Goal: Transaction & Acquisition: Purchase product/service

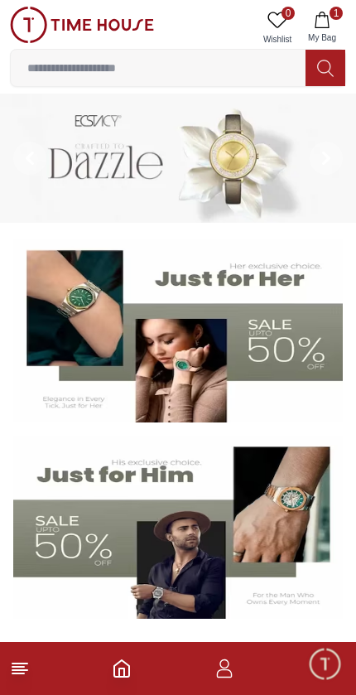
click at [321, 21] on icon "button" at bounding box center [322, 20] width 17 height 17
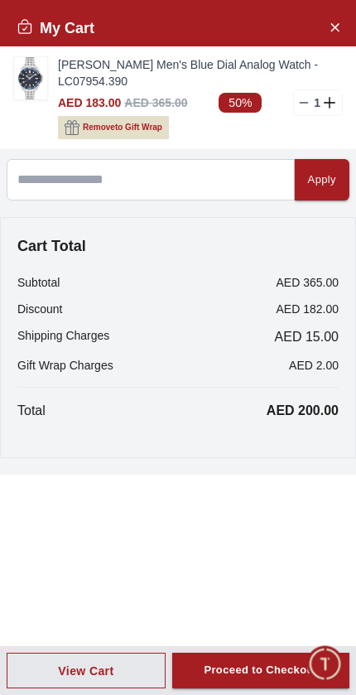
click at [31, 81] on img at bounding box center [30, 78] width 33 height 42
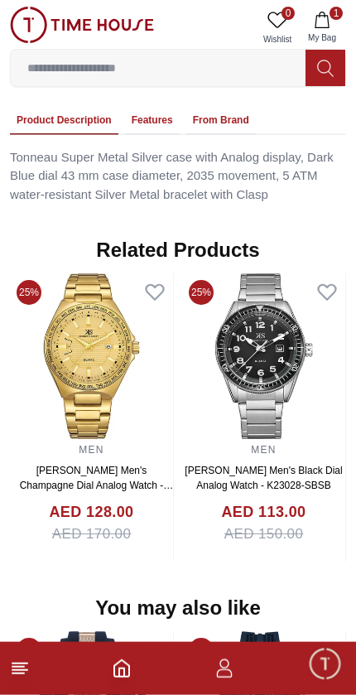
scroll to position [1206, 0]
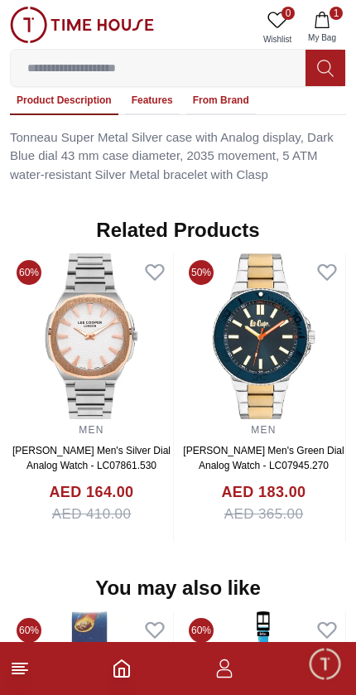
click at [169, 359] on img at bounding box center [91, 337] width 163 height 166
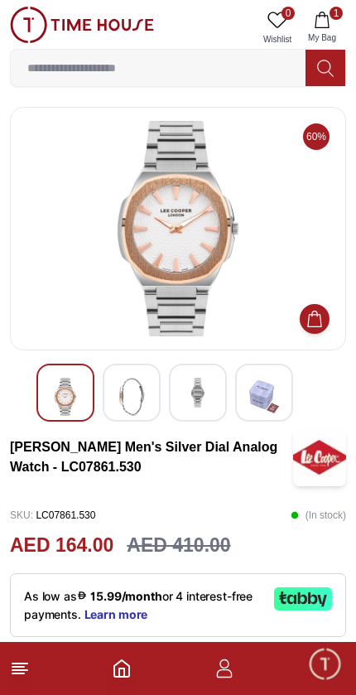
click at [333, 22] on button "1 My Bag" at bounding box center [322, 28] width 48 height 42
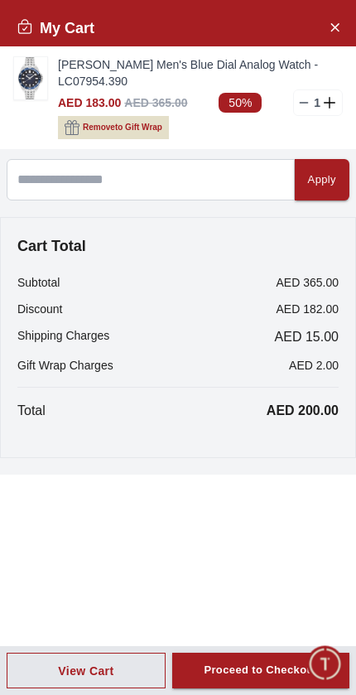
click at [41, 81] on img at bounding box center [30, 78] width 33 height 42
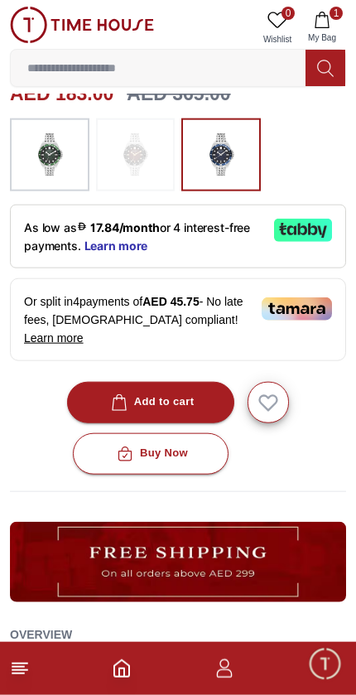
scroll to position [453, 0]
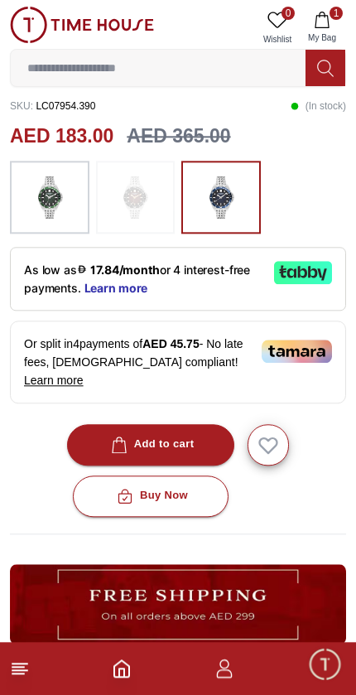
click at [326, 23] on icon "button" at bounding box center [322, 20] width 17 height 17
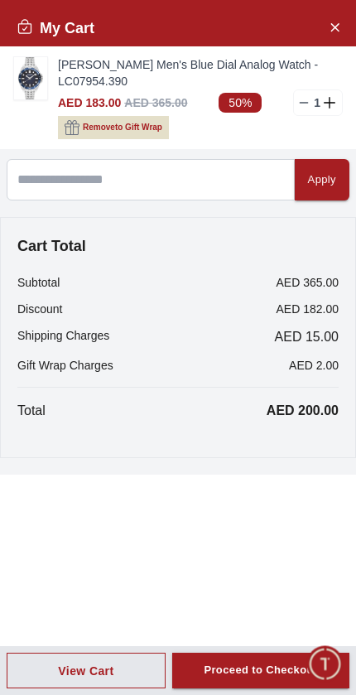
click at [254, 672] on div "Proceed to Checkout" at bounding box center [261, 670] width 114 height 19
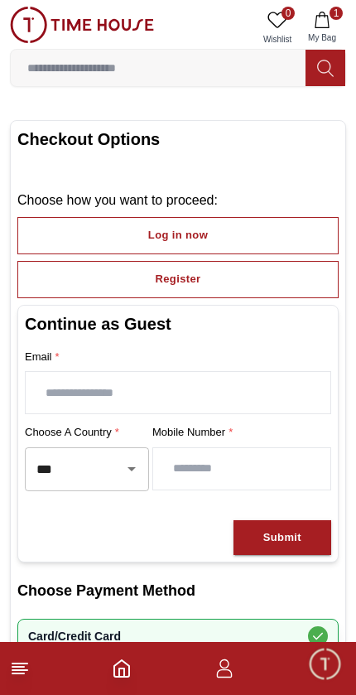
click at [254, 240] on button "Log in now" at bounding box center [178, 235] width 322 height 37
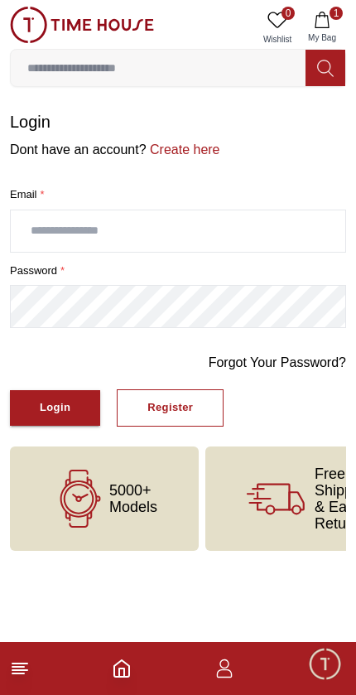
click at [267, 246] on input "text" at bounding box center [178, 231] width 335 height 41
click at [327, 19] on icon "button" at bounding box center [322, 20] width 17 height 17
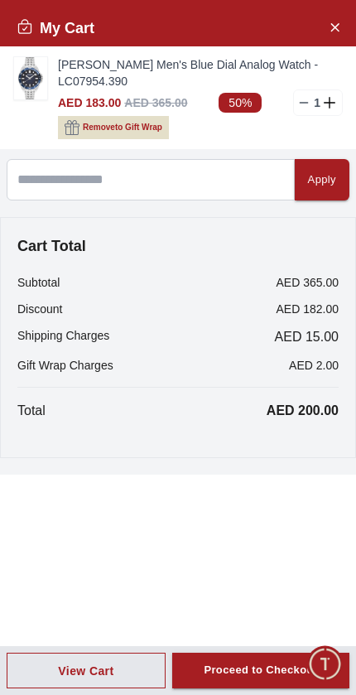
click at [249, 674] on div "Proceed to Checkout" at bounding box center [261, 670] width 114 height 19
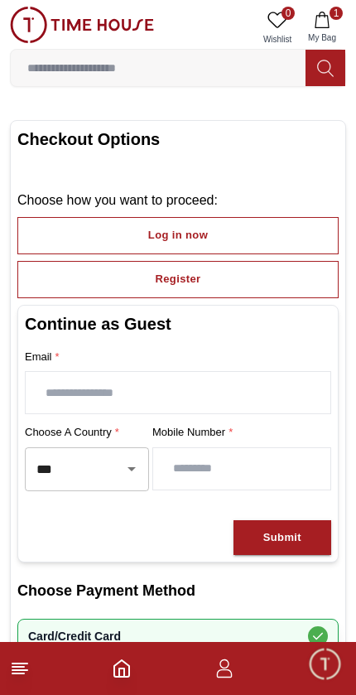
click at [227, 394] on input "text" at bounding box center [178, 392] width 305 height 41
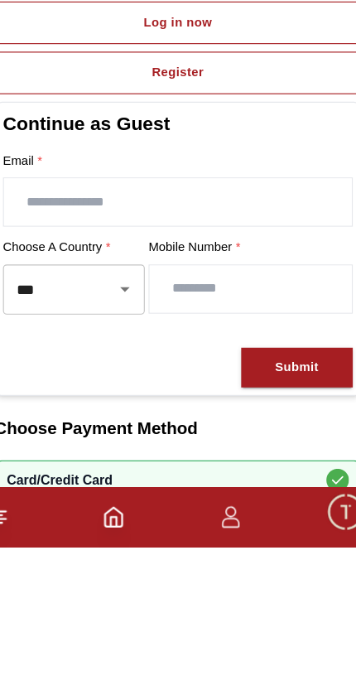
click at [177, 261] on button "Register" at bounding box center [178, 279] width 322 height 37
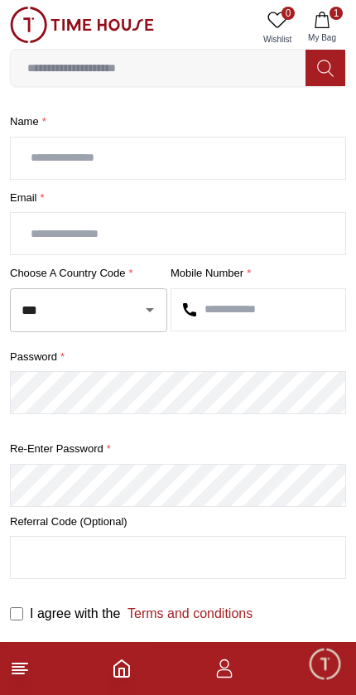
click at [254, 177] on input "text" at bounding box center [178, 158] width 335 height 41
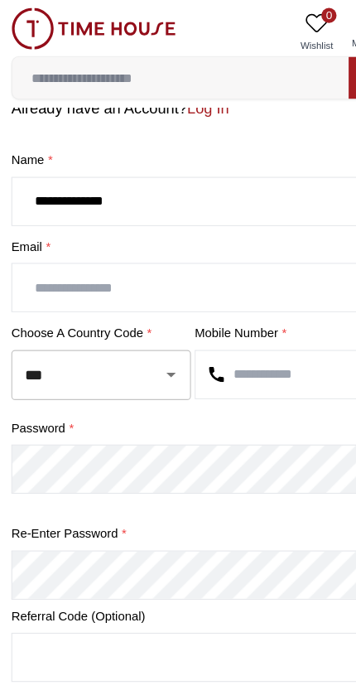
type input "**********"
click at [211, 267] on input "text" at bounding box center [178, 251] width 335 height 41
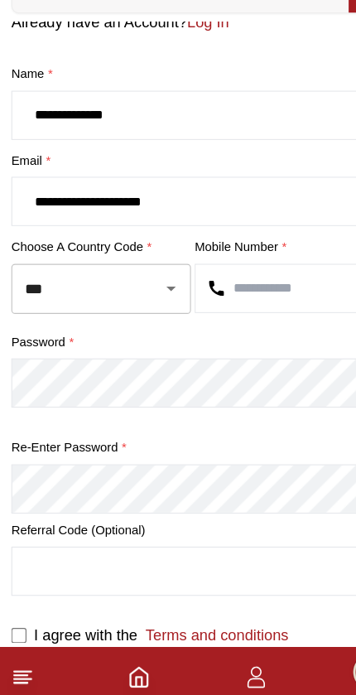
type input "**********"
click at [249, 308] on input "text" at bounding box center [259, 328] width 174 height 41
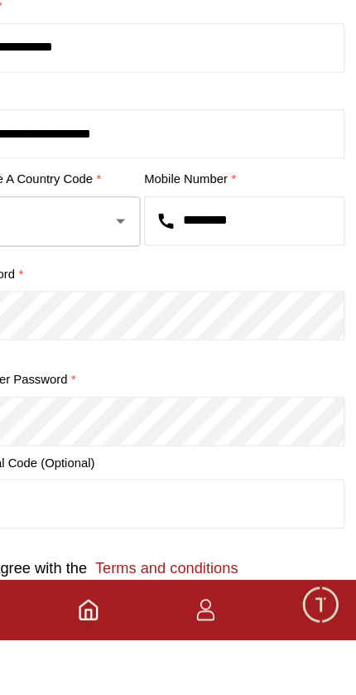
type input "*********"
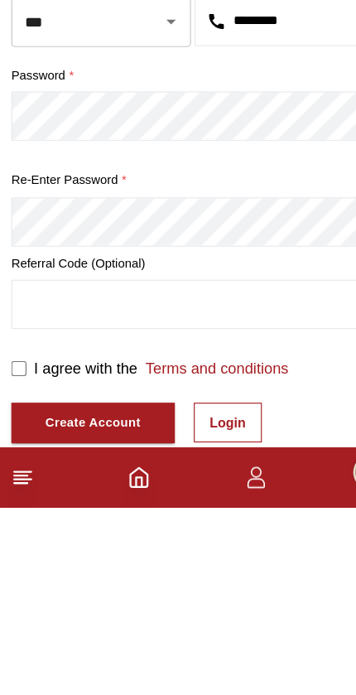
scroll to position [245, 0]
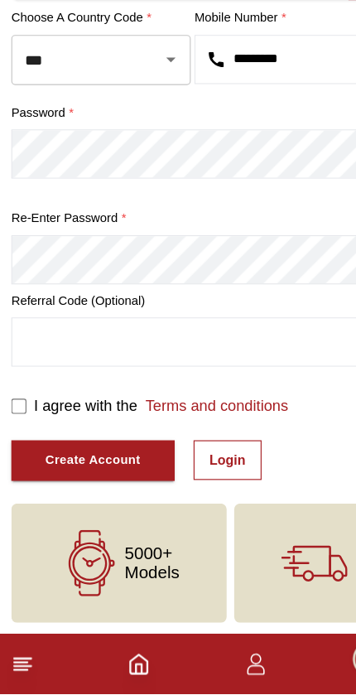
click at [210, 472] on link "Login" at bounding box center [200, 489] width 60 height 35
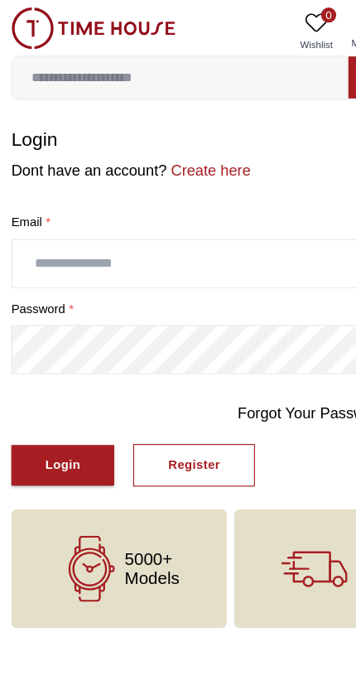
click at [239, 232] on input "text" at bounding box center [178, 231] width 335 height 41
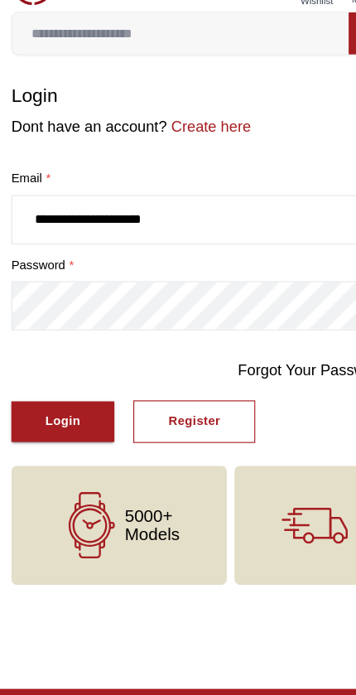
type input "**********"
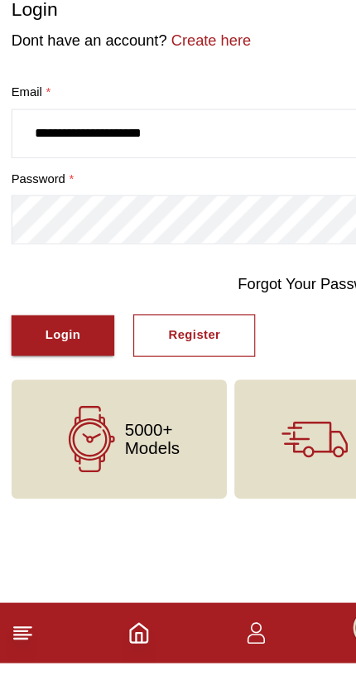
click at [94, 390] on button "Login" at bounding box center [55, 408] width 90 height 36
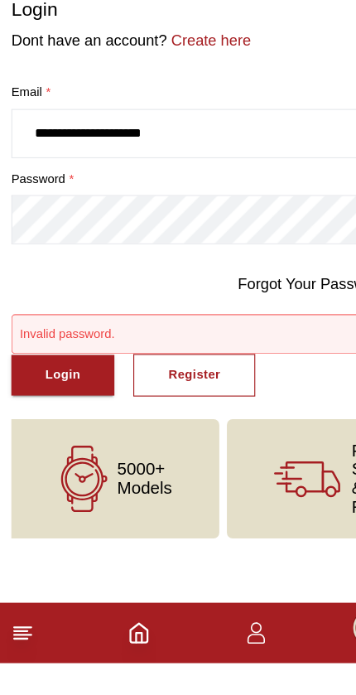
click at [62, 425] on button "Login" at bounding box center [55, 443] width 90 height 36
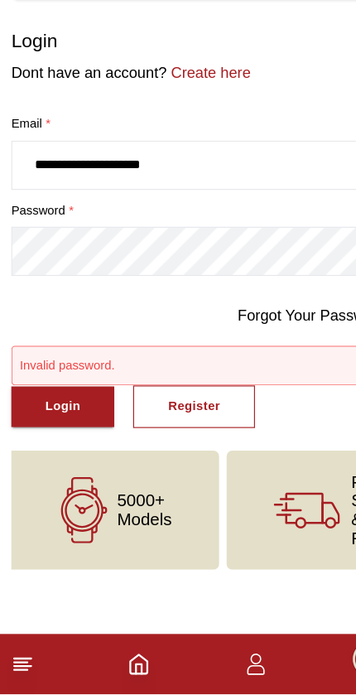
click at [267, 353] on link "Forgot Your Password?" at bounding box center [278, 363] width 138 height 20
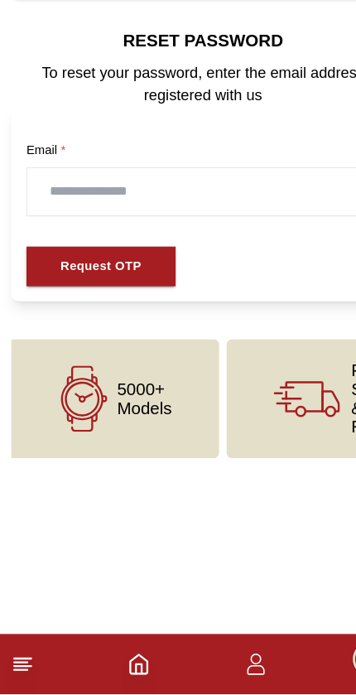
click at [245, 234] on input "text" at bounding box center [178, 254] width 308 height 41
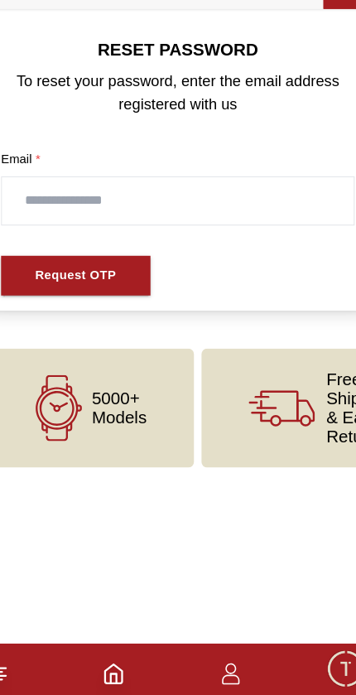
type input "*"
type input "**********"
click at [110, 303] on button "Request OTP" at bounding box center [88, 321] width 131 height 36
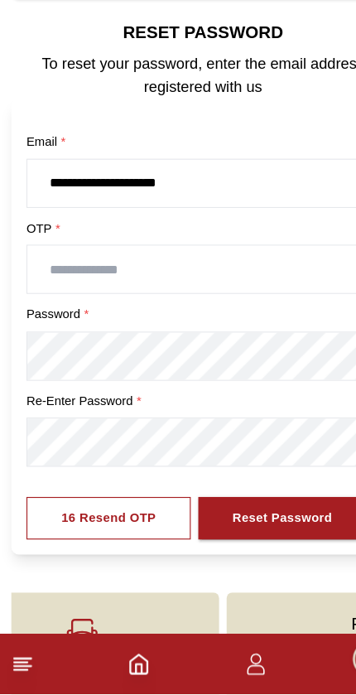
click at [231, 302] on input "text" at bounding box center [178, 322] width 308 height 41
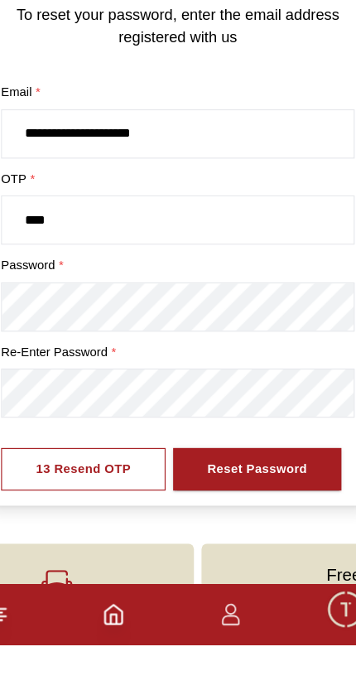
type input "****"
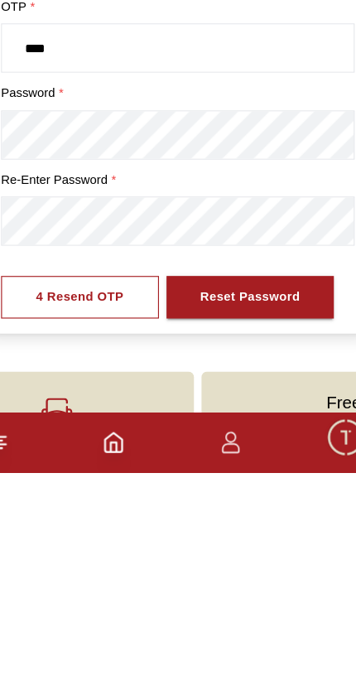
click at [247, 532] on div "Reset Password" at bounding box center [242, 541] width 88 height 19
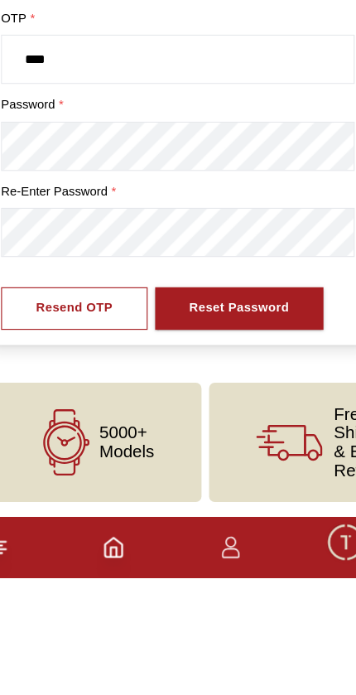
scroll to position [86, 0]
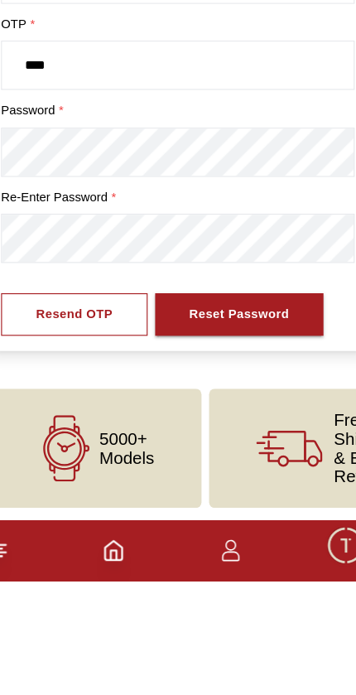
click at [241, 453] on div "Reset Password" at bounding box center [232, 462] width 88 height 19
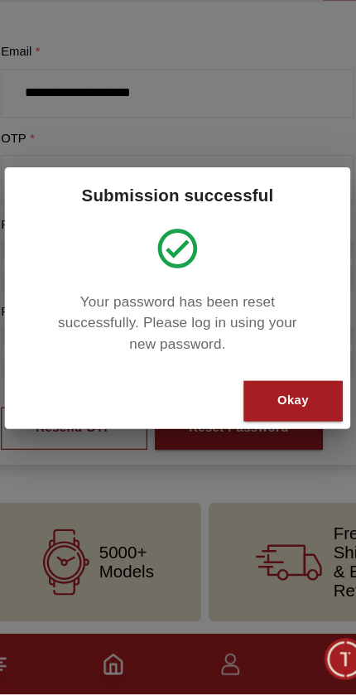
click at [277, 420] on button "Okay" at bounding box center [279, 438] width 87 height 36
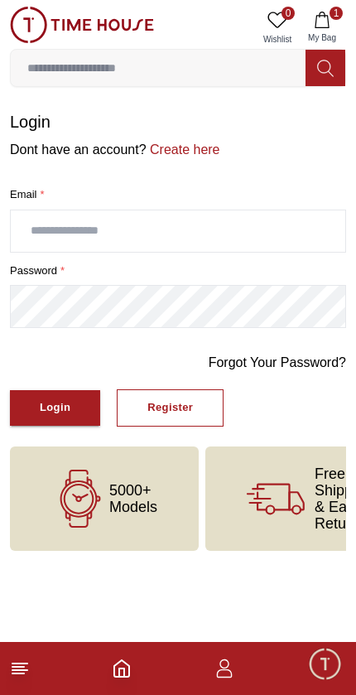
click at [273, 242] on input "text" at bounding box center [178, 231] width 335 height 41
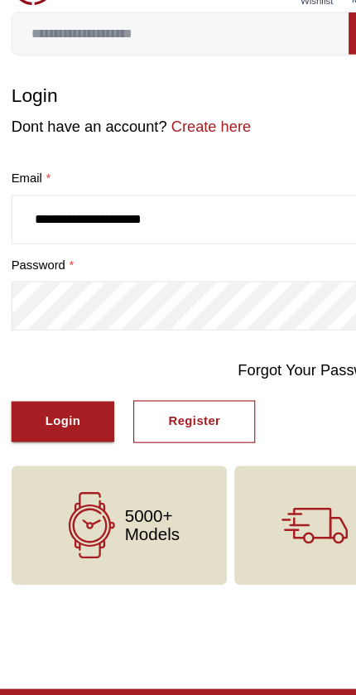
type input "**********"
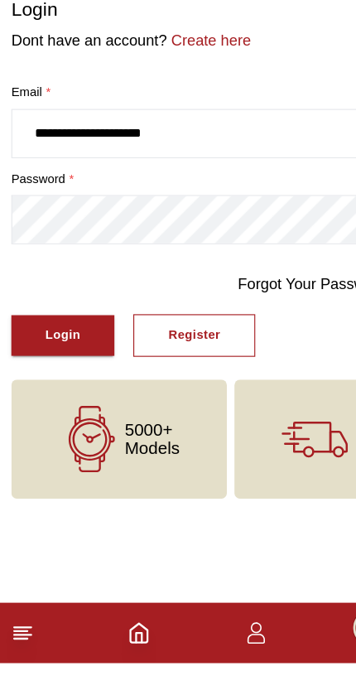
click at [60, 399] on div "Login" at bounding box center [55, 408] width 31 height 19
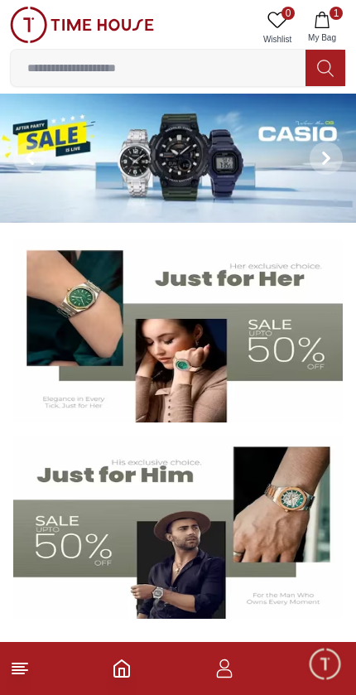
click at [334, 20] on button "1 My Bag" at bounding box center [322, 28] width 48 height 42
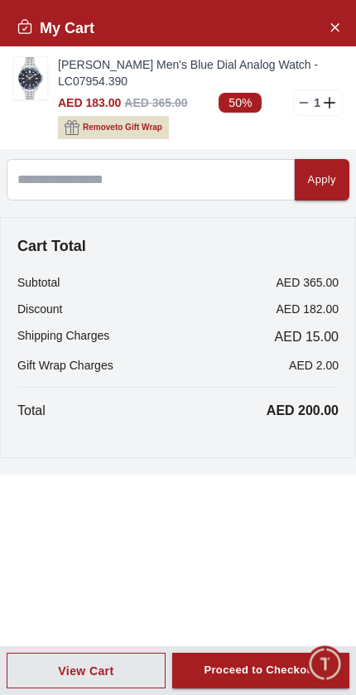
click at [254, 664] on div "Proceed to Checkout" at bounding box center [261, 670] width 114 height 19
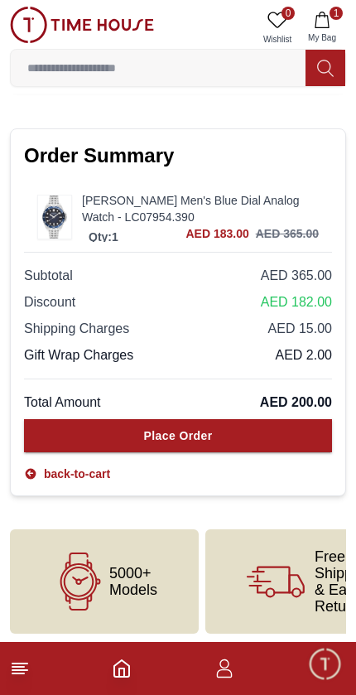
scroll to position [759, 0]
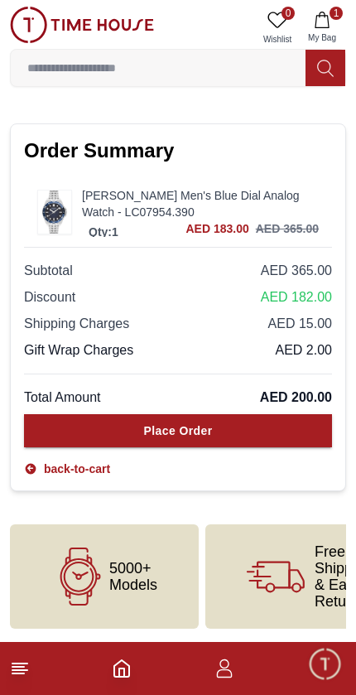
click at [274, 443] on button "Place Order" at bounding box center [178, 430] width 308 height 33
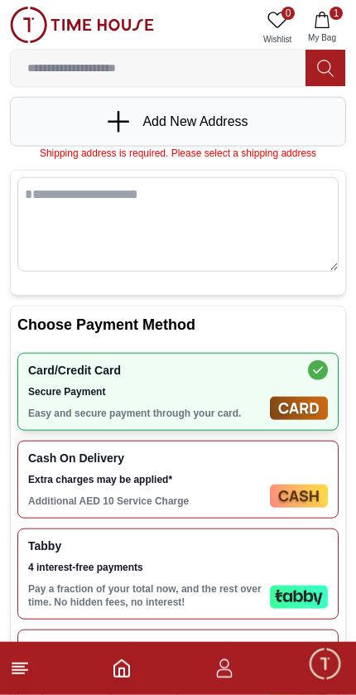
scroll to position [0, 0]
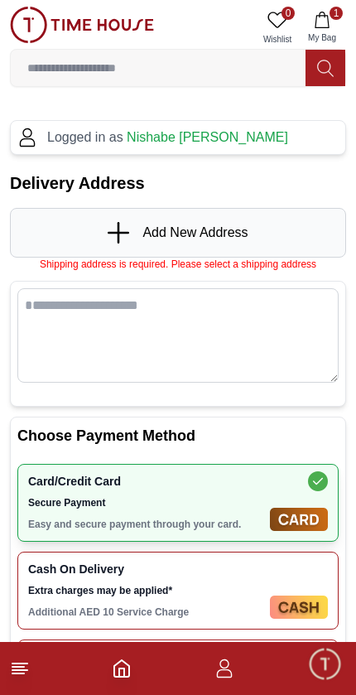
click at [162, 236] on span "Add New Address" at bounding box center [195, 233] width 105 height 20
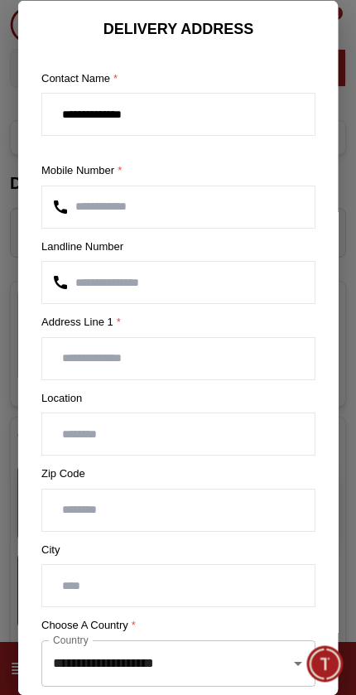
click at [262, 363] on input "text" at bounding box center [178, 357] width 273 height 41
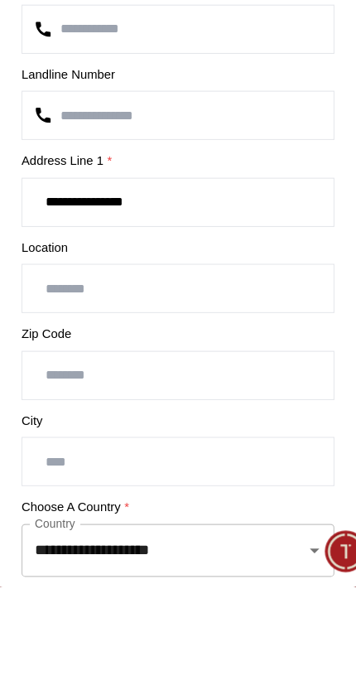
type input "**********"
click at [193, 414] on input "text" at bounding box center [178, 434] width 273 height 41
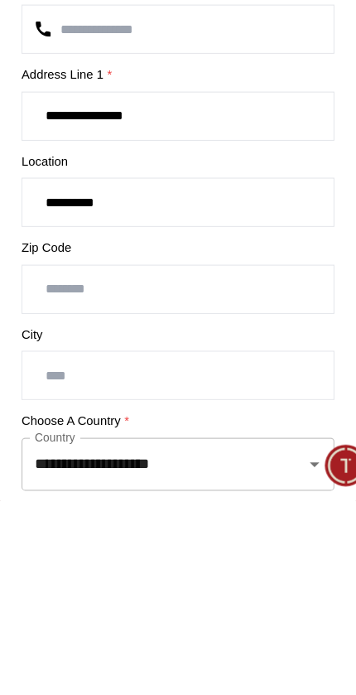
type input "**********"
click at [230, 489] on input "number" at bounding box center [178, 509] width 273 height 41
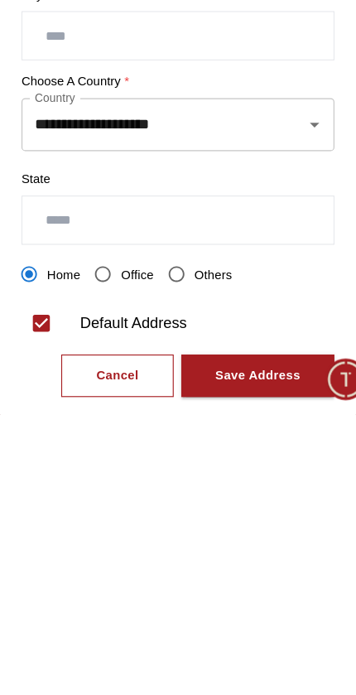
scroll to position [224, 0]
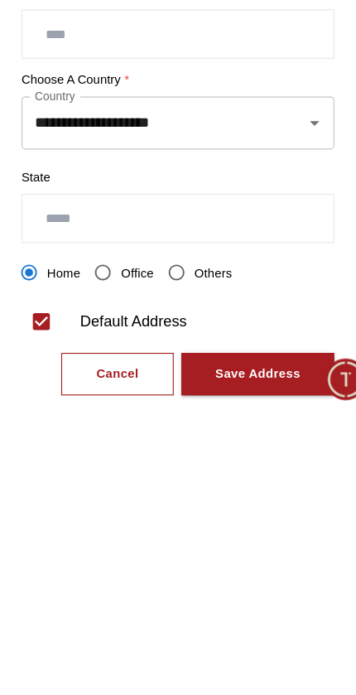
click at [255, 503] on input "text" at bounding box center [178, 523] width 273 height 41
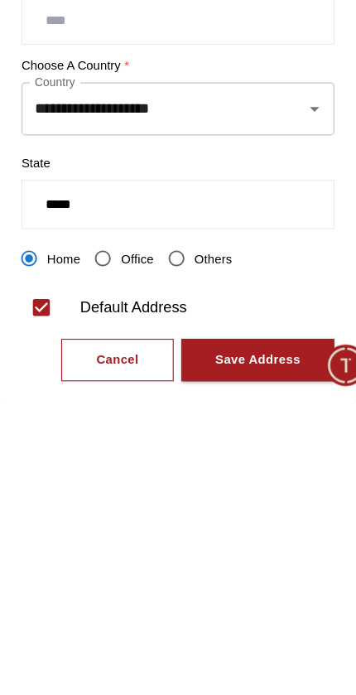
type input "*****"
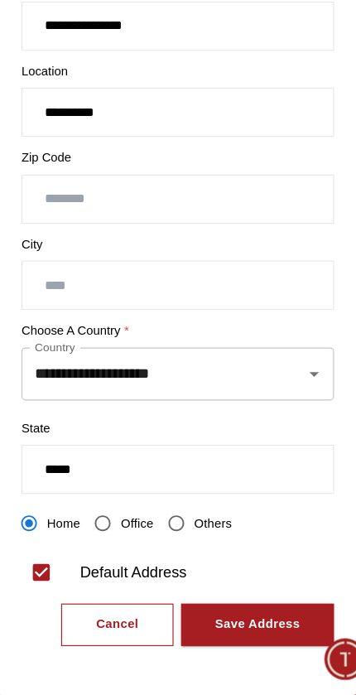
scroll to position [249, 0]
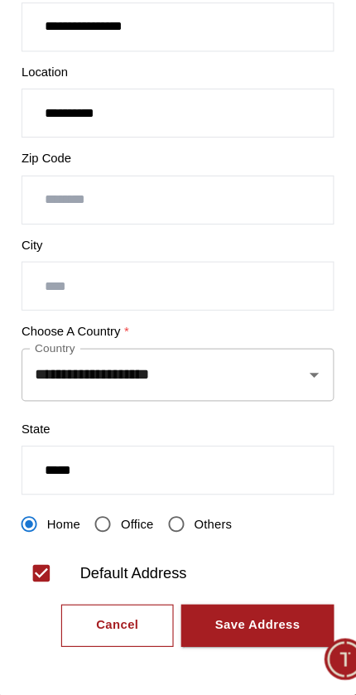
click at [221, 626] on div "Save Address" at bounding box center [248, 635] width 75 height 19
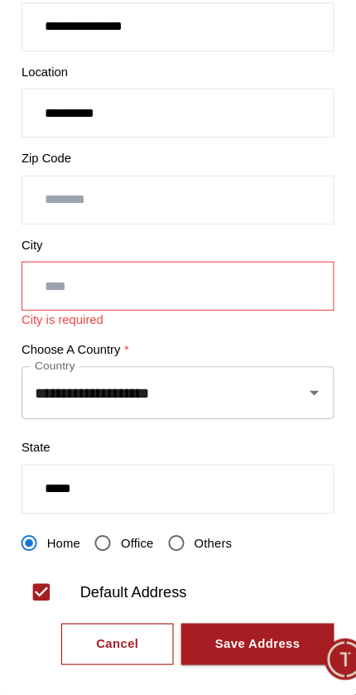
click at [235, 317] on input "text" at bounding box center [178, 337] width 273 height 41
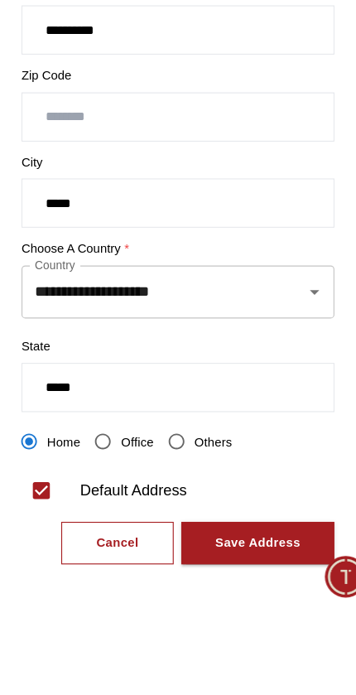
type input "*****"
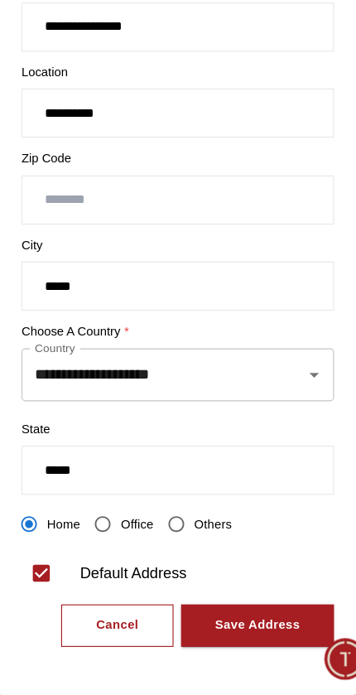
click at [231, 626] on div "Save Address" at bounding box center [248, 635] width 75 height 19
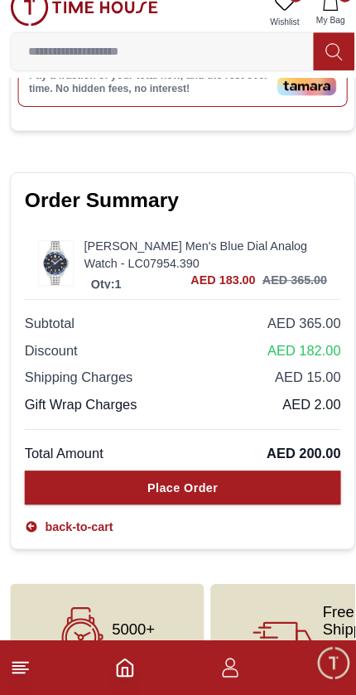
scroll to position [981, 0]
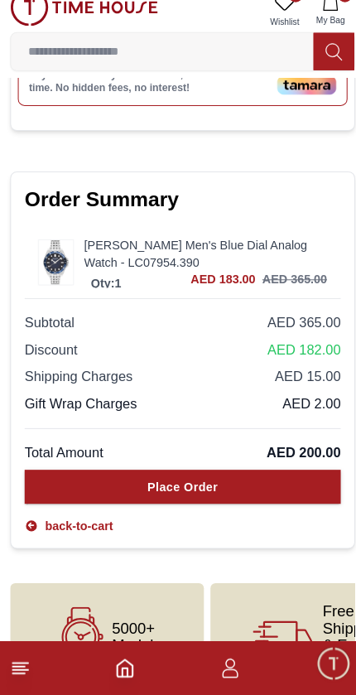
click at [249, 476] on button "Place Order" at bounding box center [178, 492] width 308 height 33
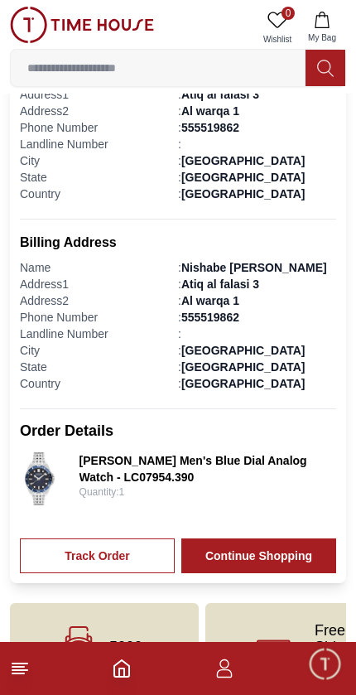
scroll to position [476, 0]
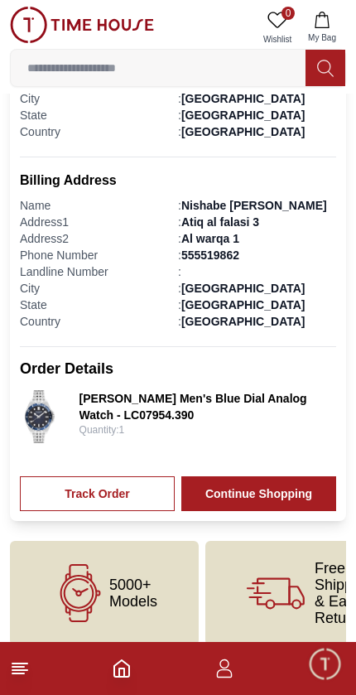
click at [118, 481] on link "Track Order" at bounding box center [97, 494] width 155 height 35
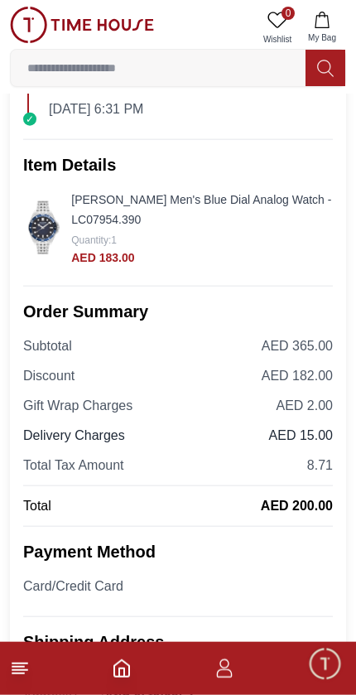
scroll to position [230, 0]
